Goal: Information Seeking & Learning: Find specific fact

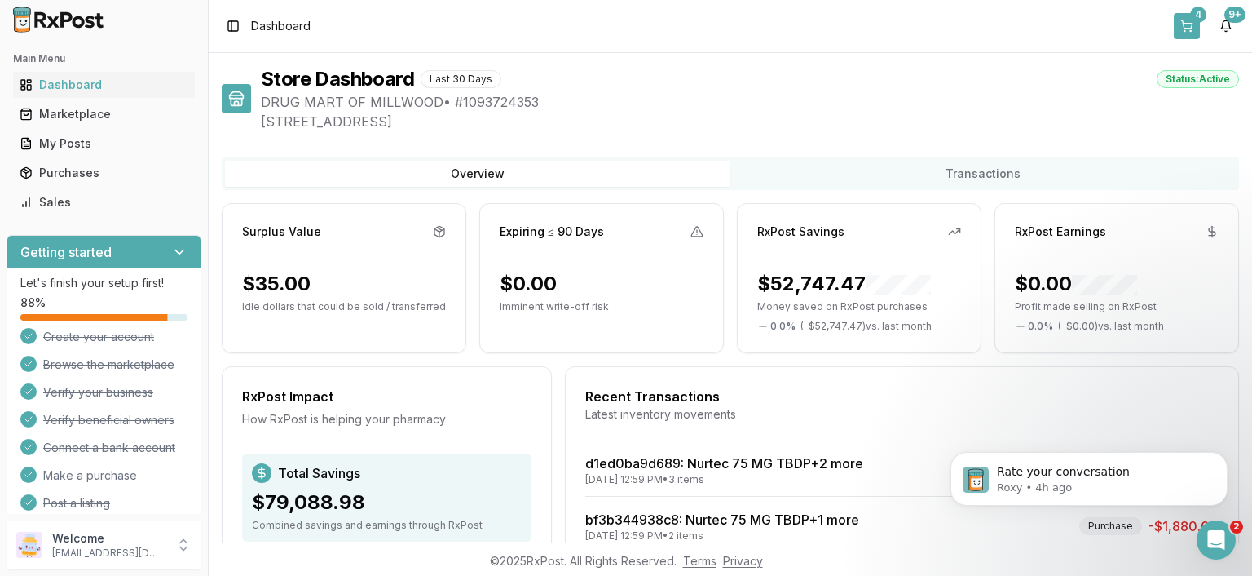
click at [1179, 18] on button "4" at bounding box center [1187, 26] width 26 height 26
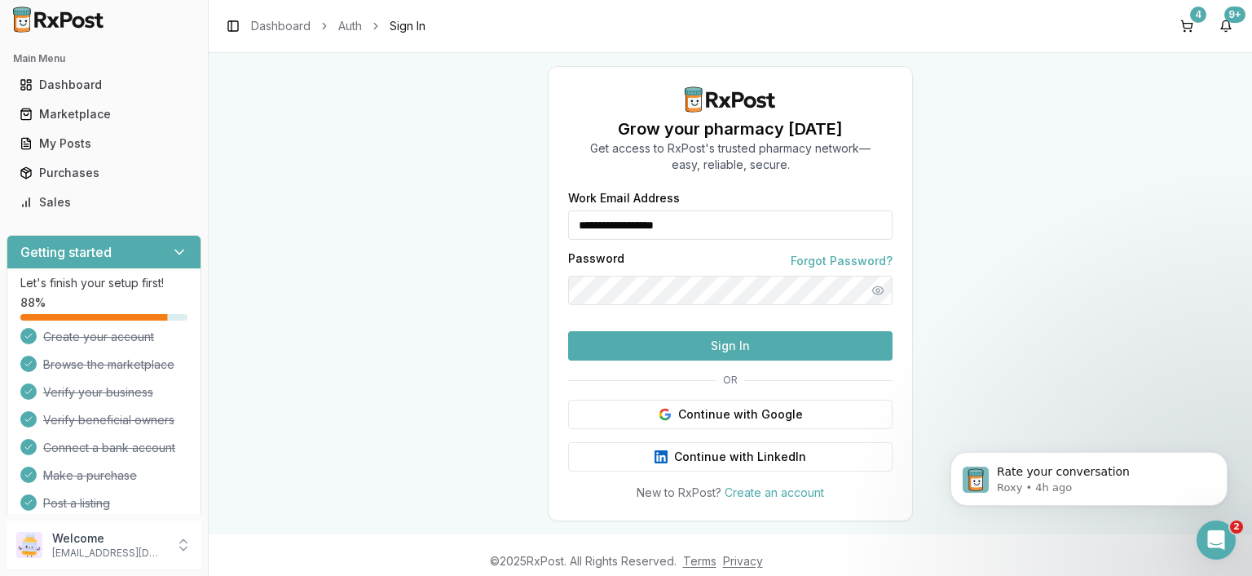
click at [784, 360] on button "Sign In" at bounding box center [730, 345] width 324 height 29
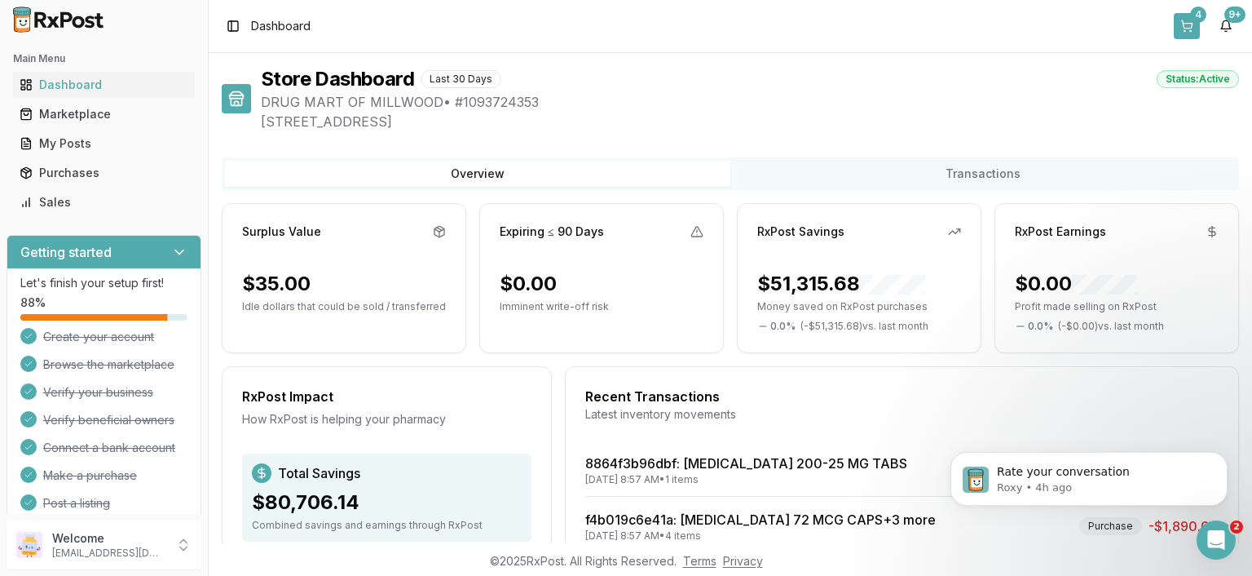
click at [1194, 21] on button "4" at bounding box center [1187, 26] width 26 height 26
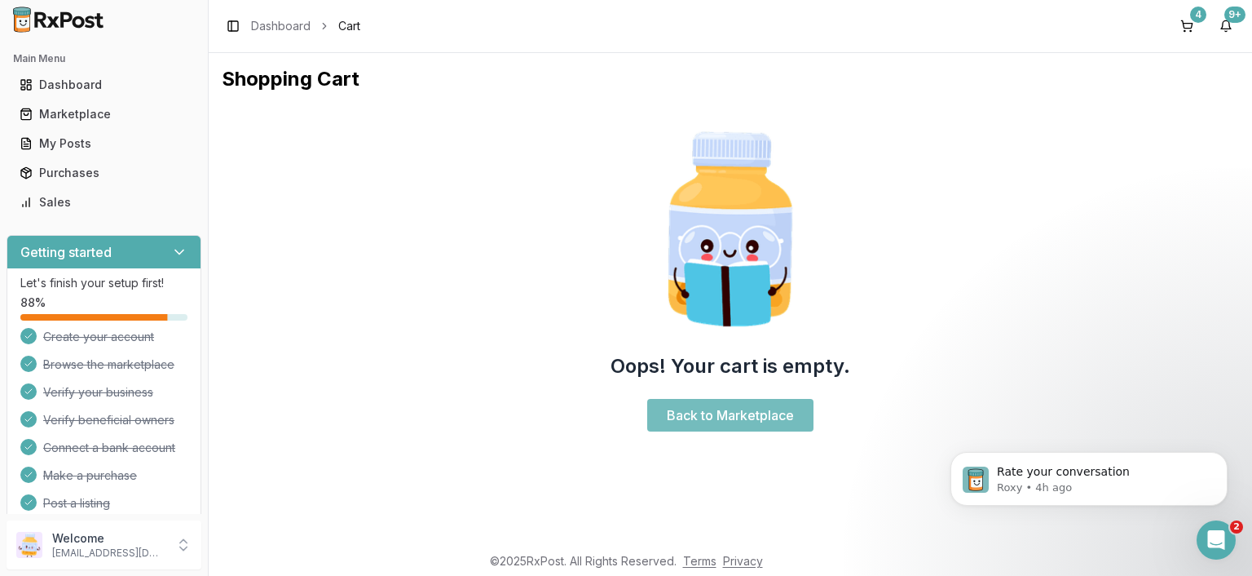
click at [743, 410] on link "Back to Marketplace" at bounding box center [730, 415] width 166 height 33
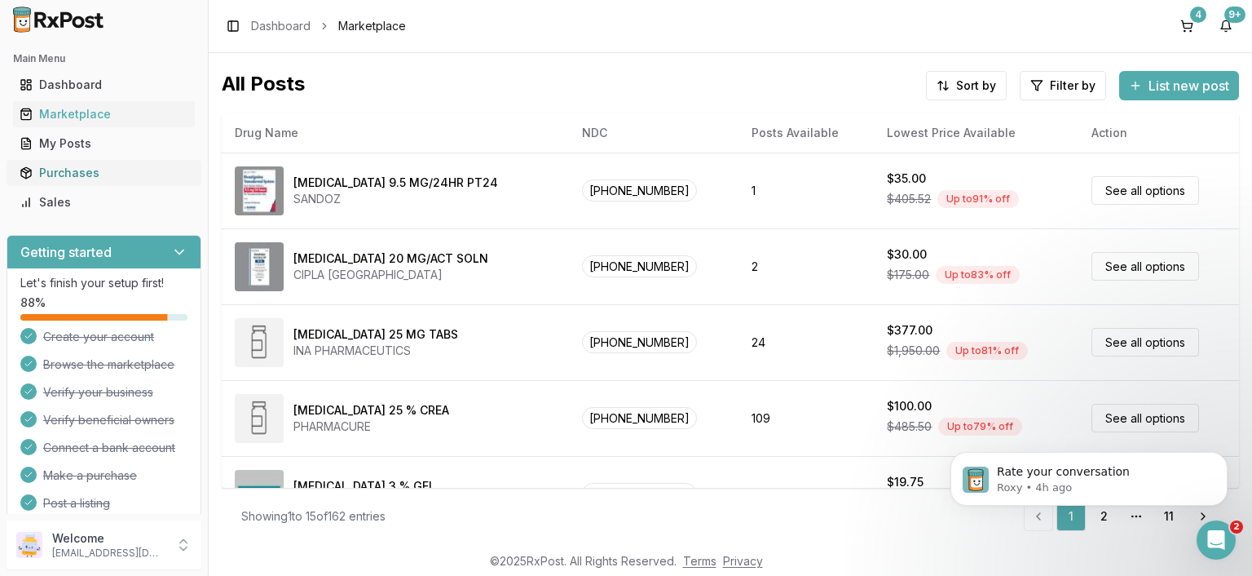
click at [54, 174] on div "Purchases" at bounding box center [104, 173] width 169 height 16
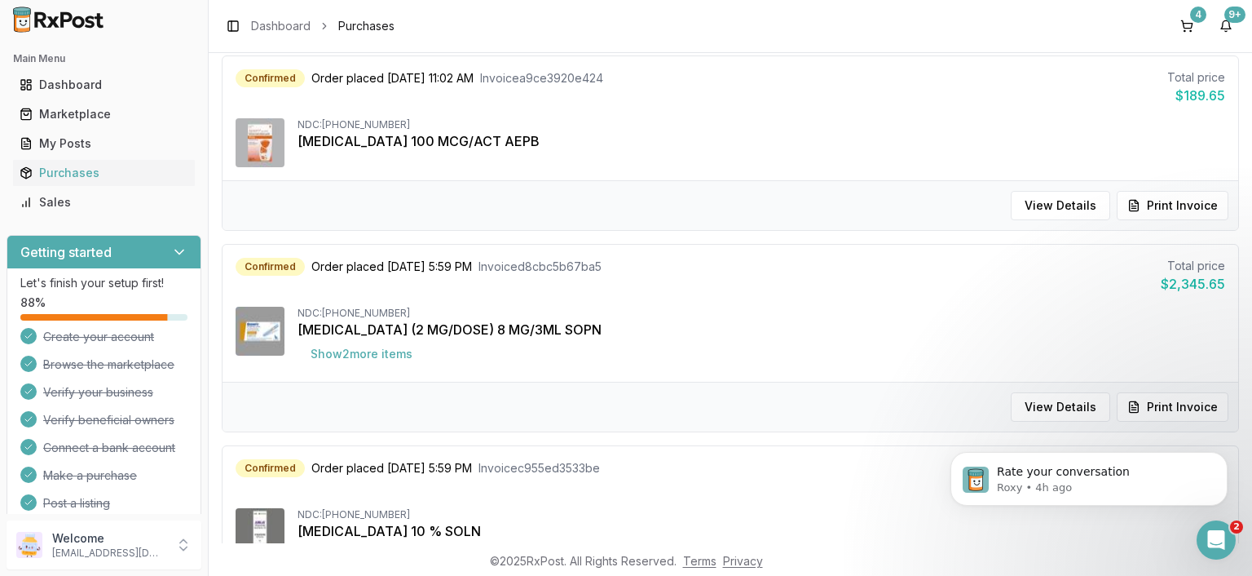
scroll to position [1409, 0]
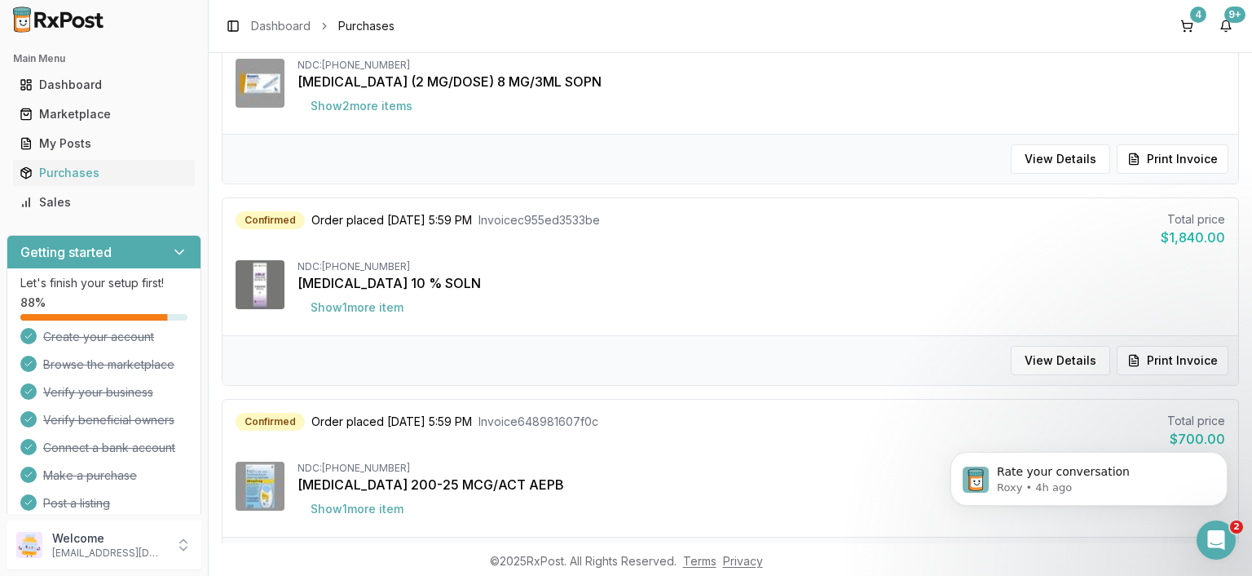
click at [271, 287] on img at bounding box center [260, 284] width 49 height 49
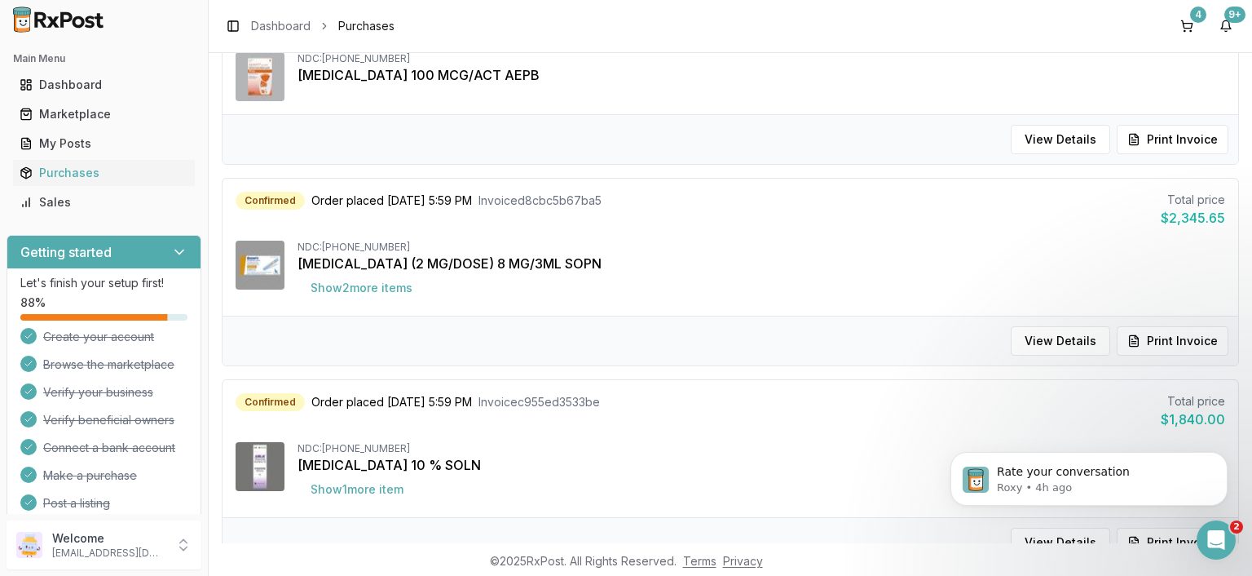
scroll to position [1314, 0]
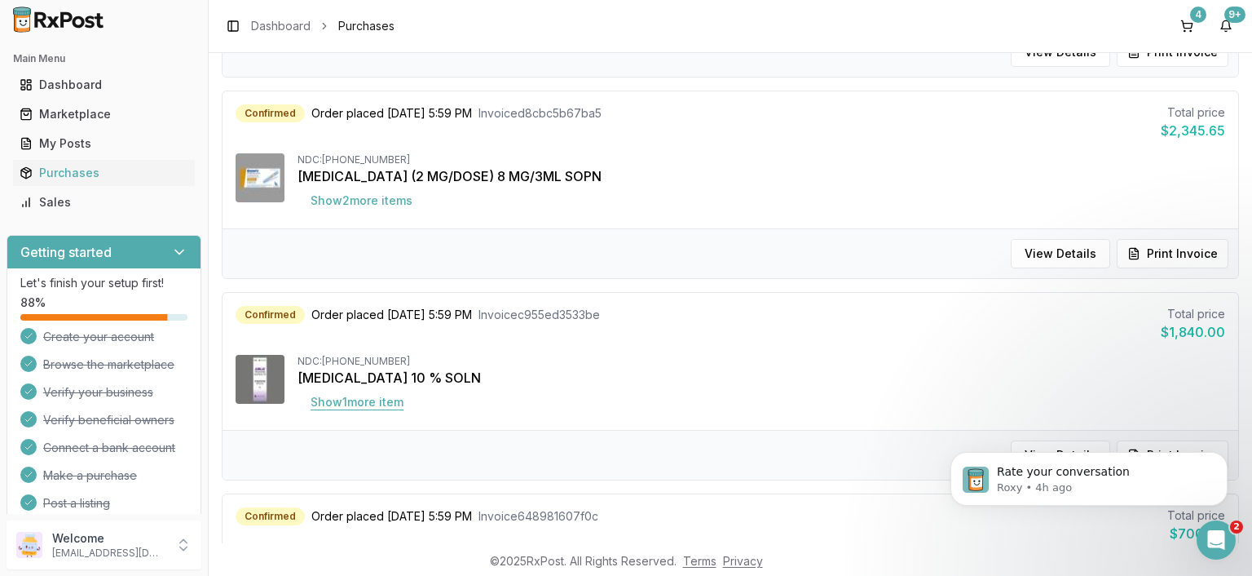
click at [374, 399] on button "Show 1 more item" at bounding box center [357, 401] width 119 height 29
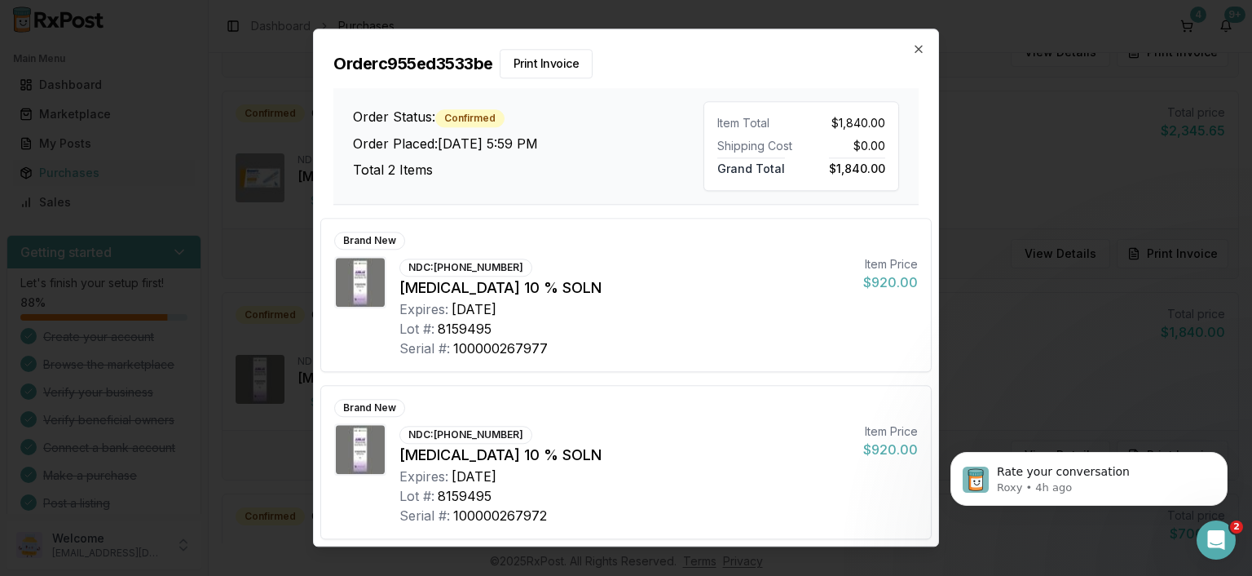
scroll to position [2, 0]
click at [920, 40] on div "Order c955ed3533be Print Invoice Order Status: Confirmed Order Placed: [DATE] 5…" at bounding box center [626, 116] width 624 height 175
click at [920, 42] on div "Order c955ed3533be Print Invoice Order Status: Confirmed Order Placed: [DATE] 5…" at bounding box center [626, 116] width 624 height 175
click at [917, 51] on icon "button" at bounding box center [919, 49] width 7 height 7
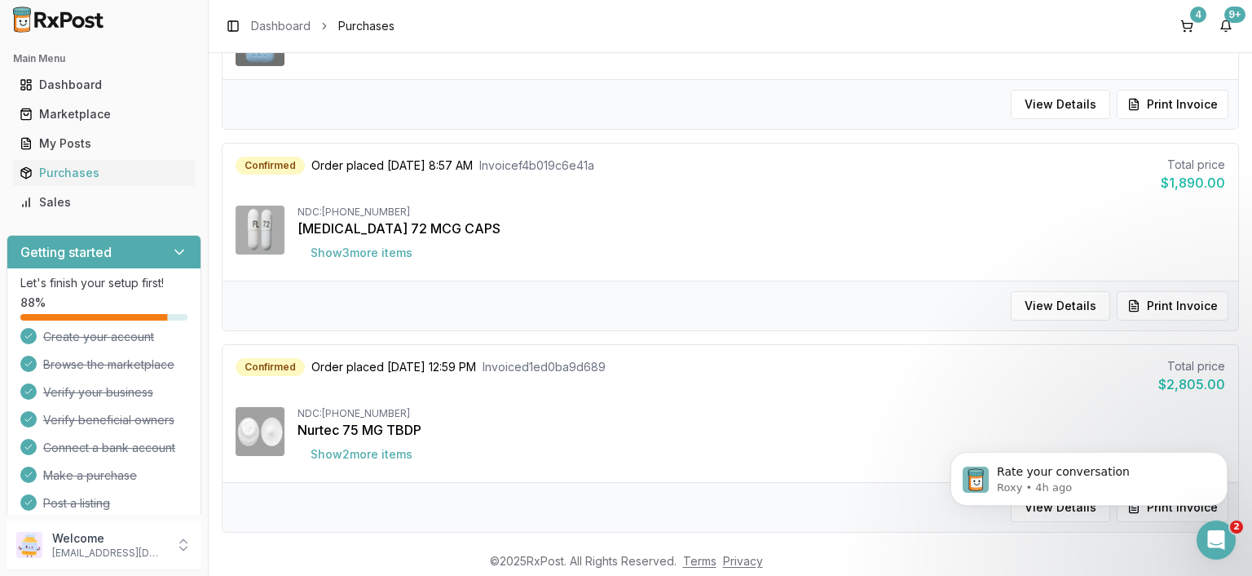
scroll to position [0, 0]
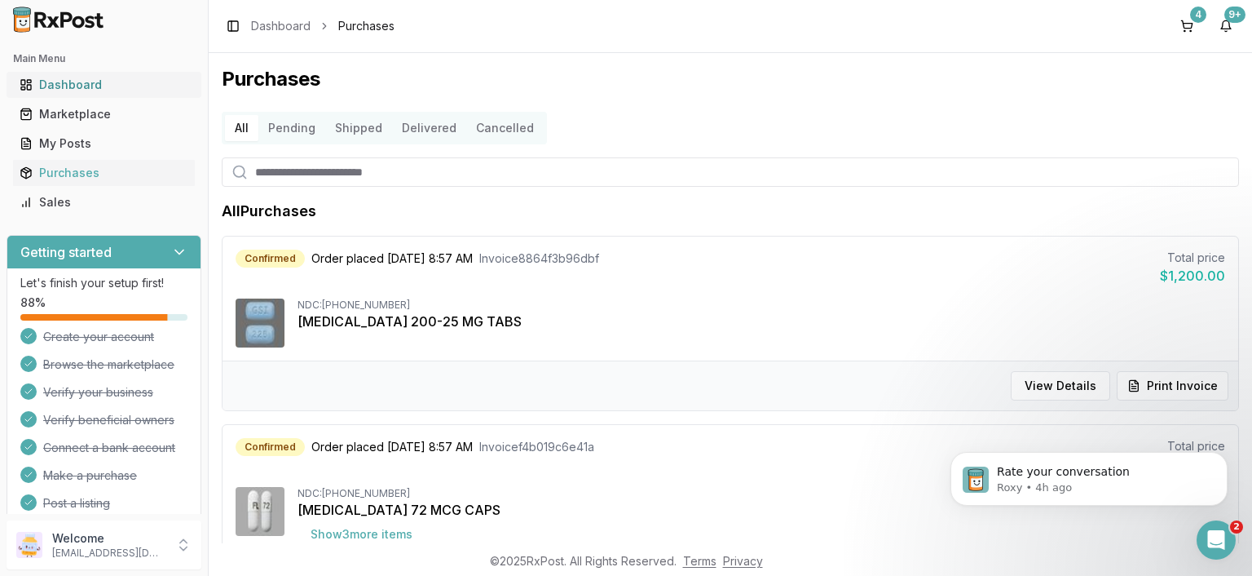
click at [64, 79] on div "Dashboard" at bounding box center [104, 85] width 169 height 16
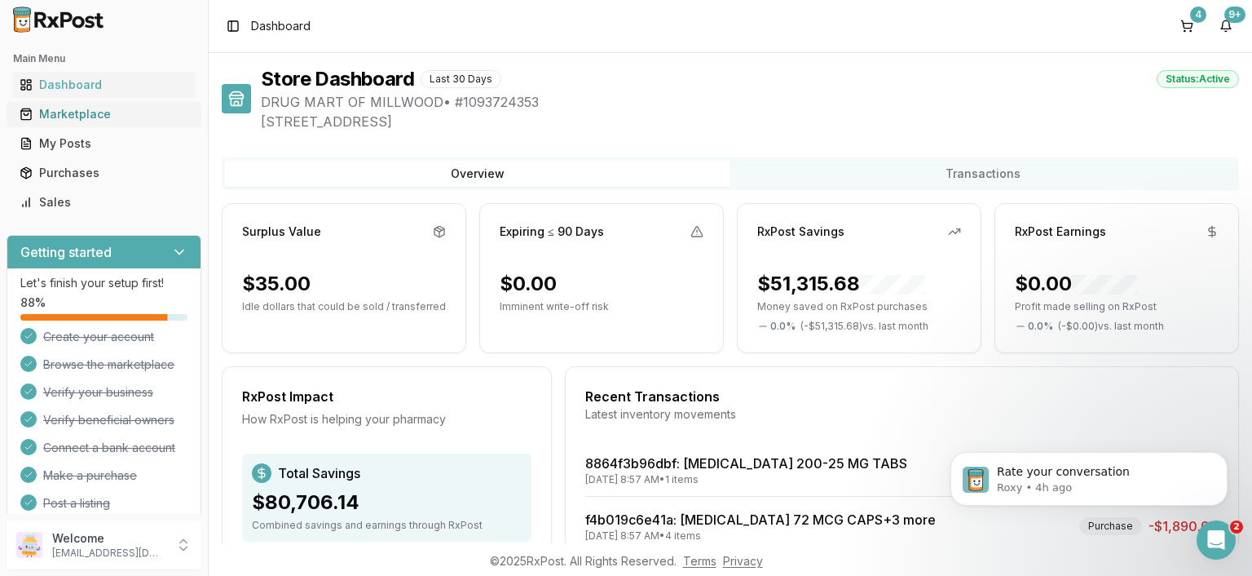
click at [70, 113] on div "Marketplace" at bounding box center [104, 114] width 169 height 16
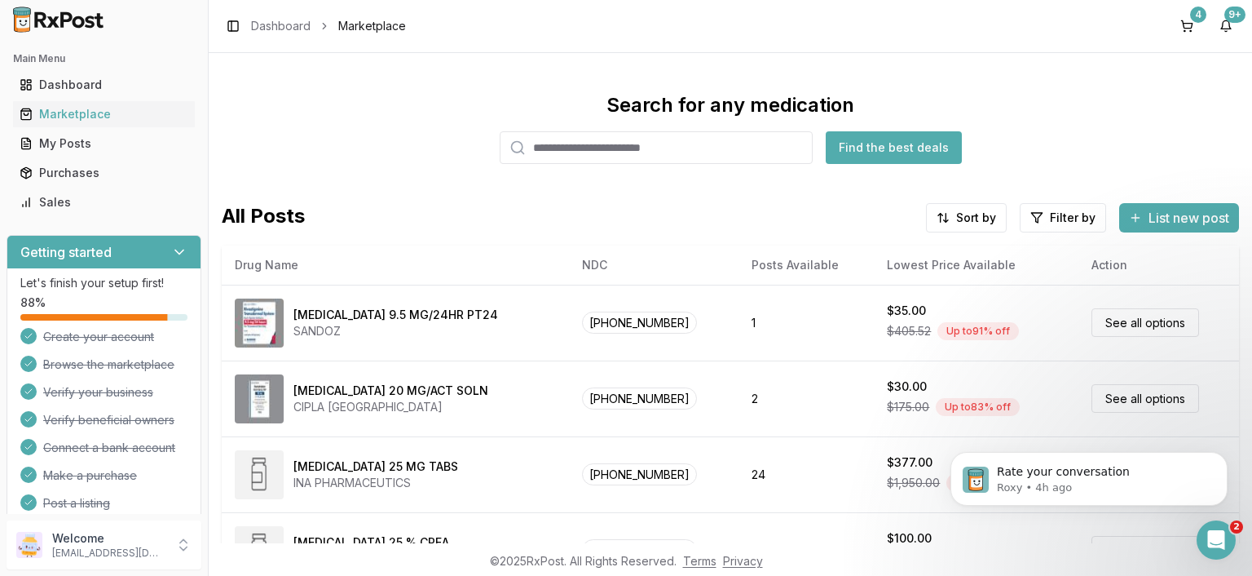
click at [592, 140] on input "search" at bounding box center [656, 147] width 313 height 33
type input "**********"
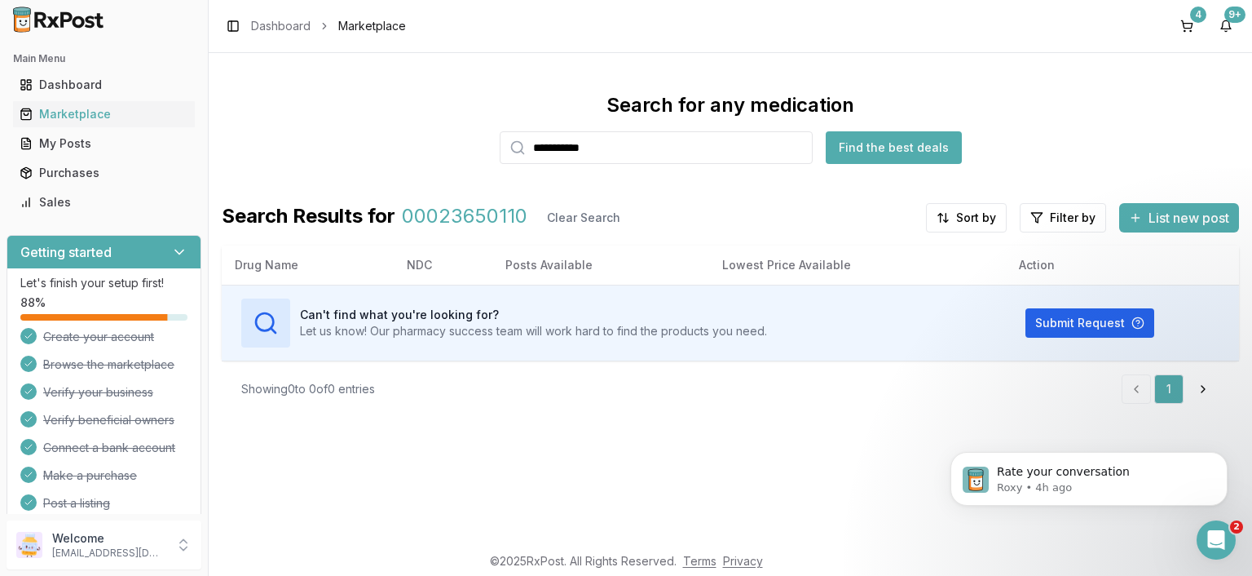
click at [576, 142] on input "**********" at bounding box center [656, 147] width 313 height 33
